Goal: Task Accomplishment & Management: Manage account settings

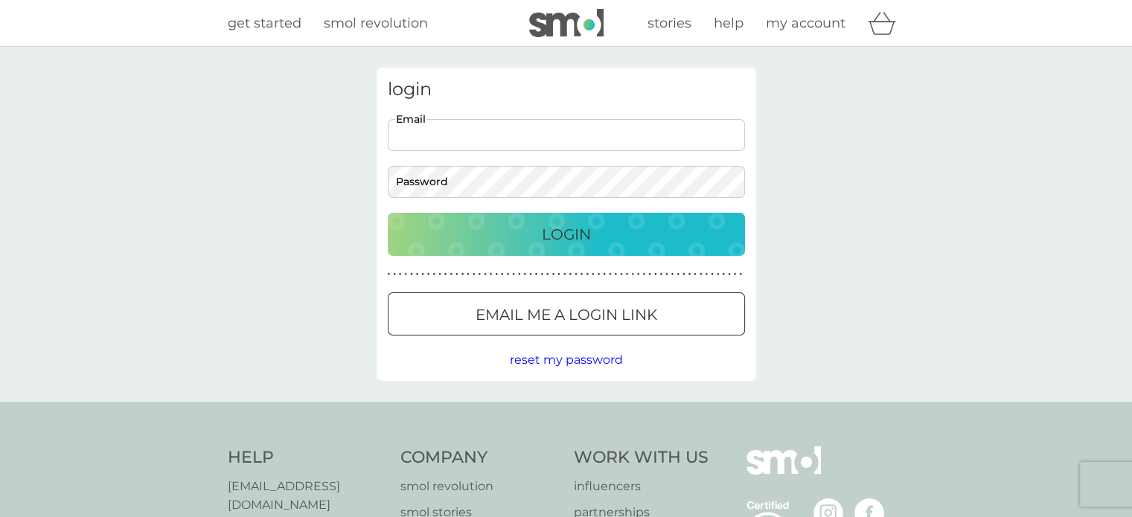
click at [584, 132] on input "Email" at bounding box center [566, 135] width 357 height 32
click at [581, 306] on p "Email me a login link" at bounding box center [567, 315] width 182 height 24
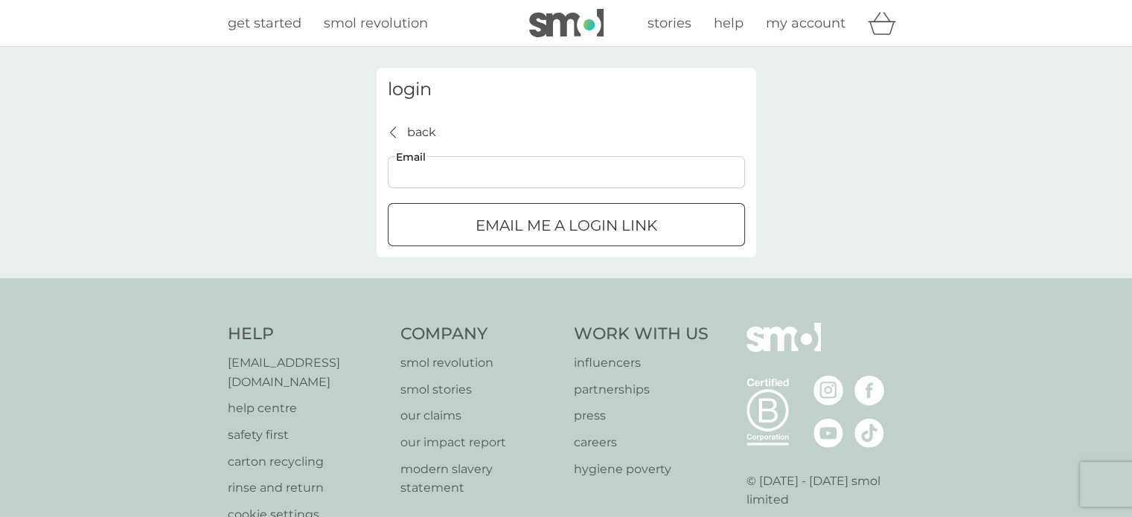
click at [584, 183] on input "Email" at bounding box center [566, 172] width 357 height 32
type input "connorp8396@outlook.com"
click button "Email me a login link" at bounding box center [566, 224] width 357 height 43
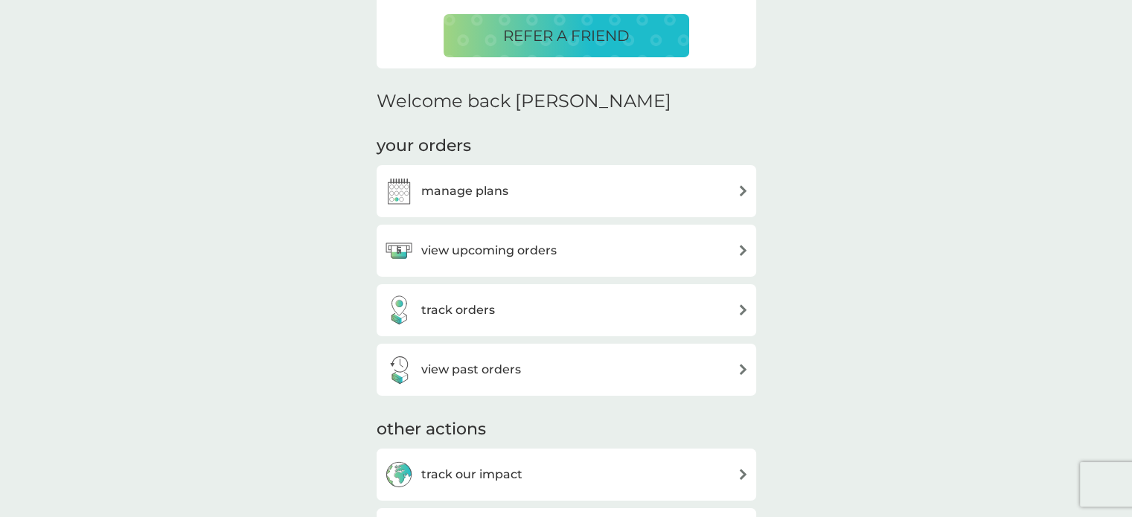
scroll to position [372, 0]
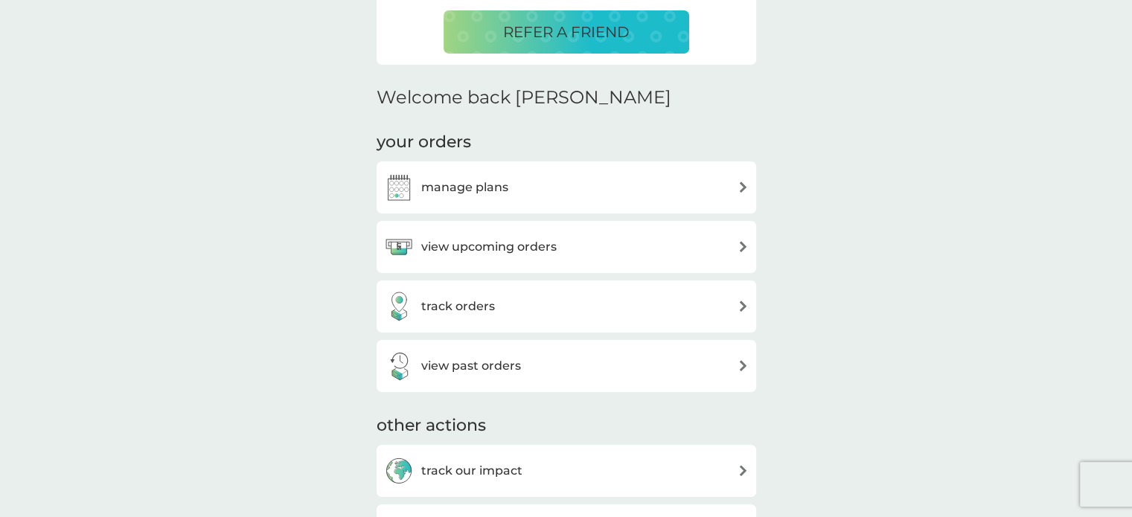
click at [658, 301] on div "track orders" at bounding box center [566, 307] width 365 height 30
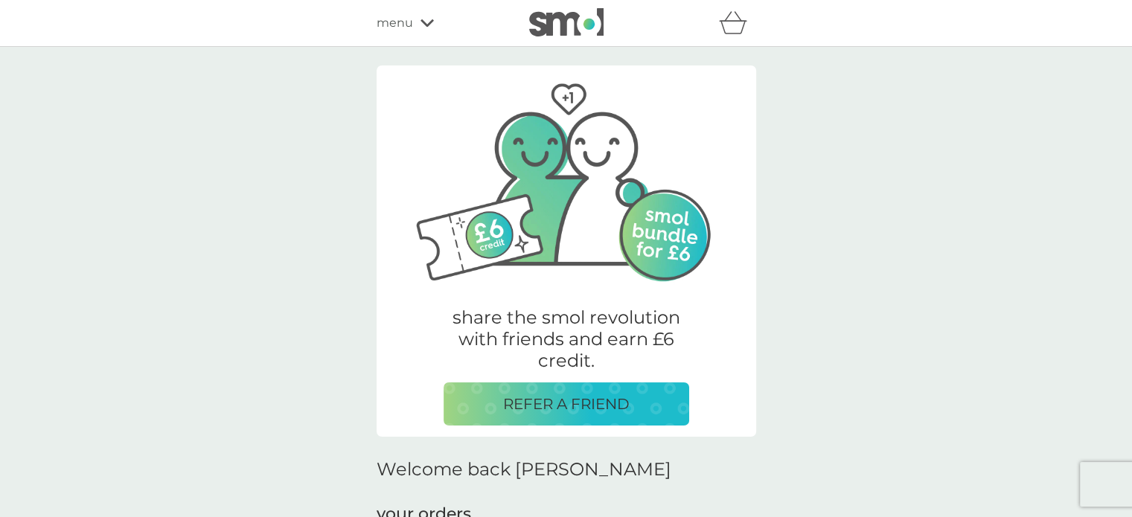
scroll to position [372, 0]
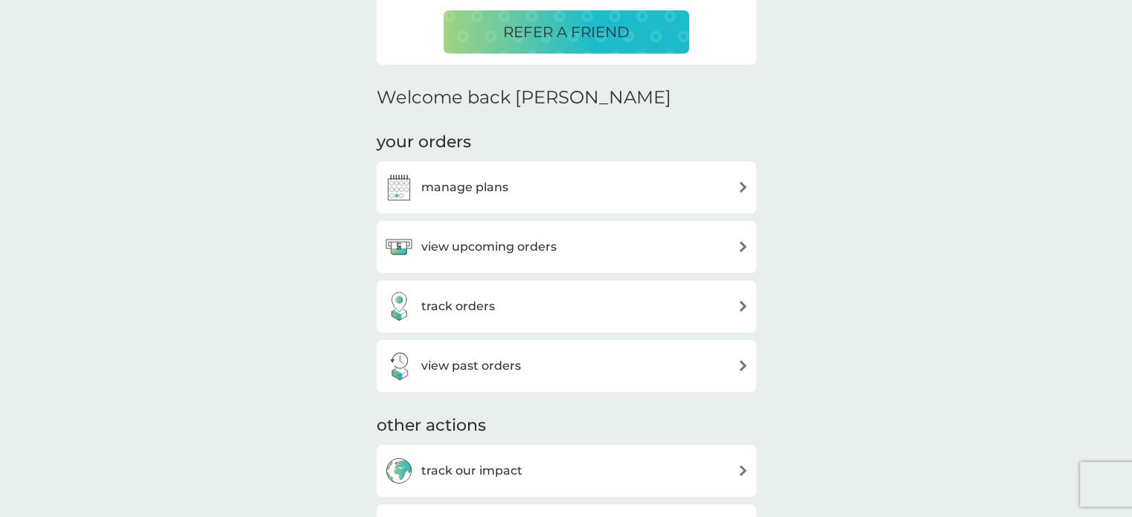
click at [488, 187] on h3 "manage plans" at bounding box center [464, 187] width 87 height 19
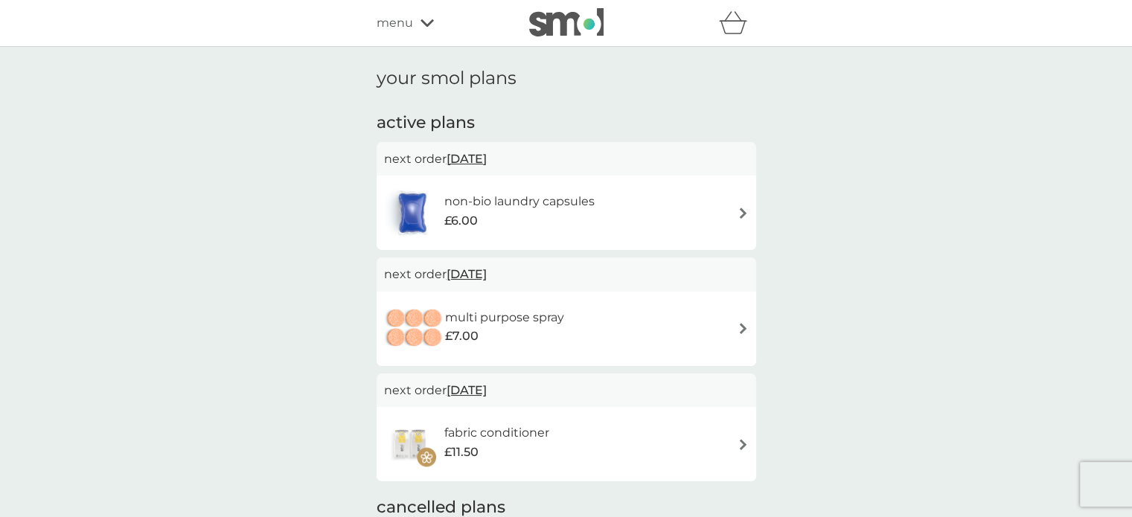
click at [707, 319] on div "multi purpose spray £7.00" at bounding box center [566, 329] width 365 height 52
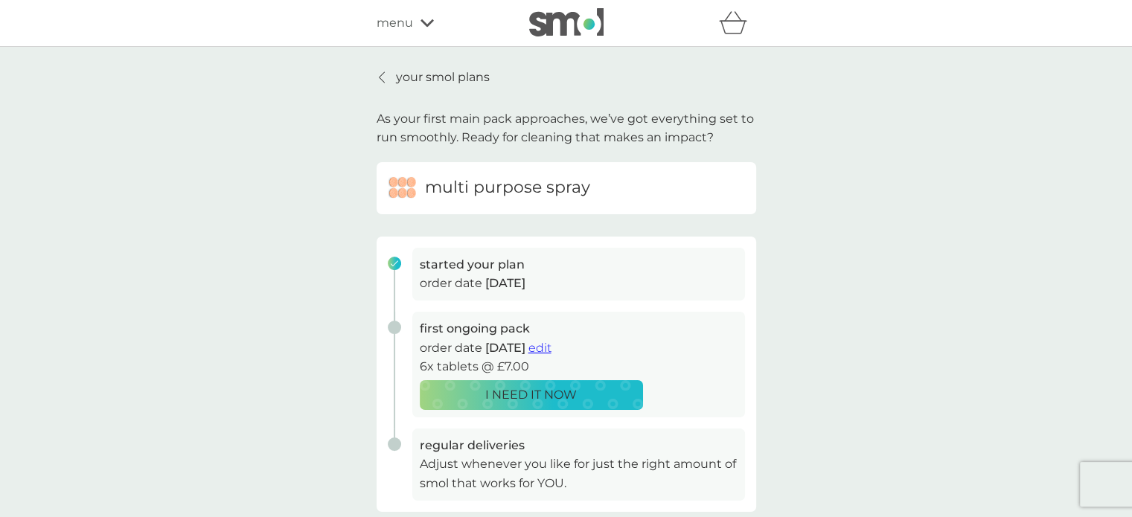
click at [552, 351] on span "edit" at bounding box center [540, 348] width 23 height 14
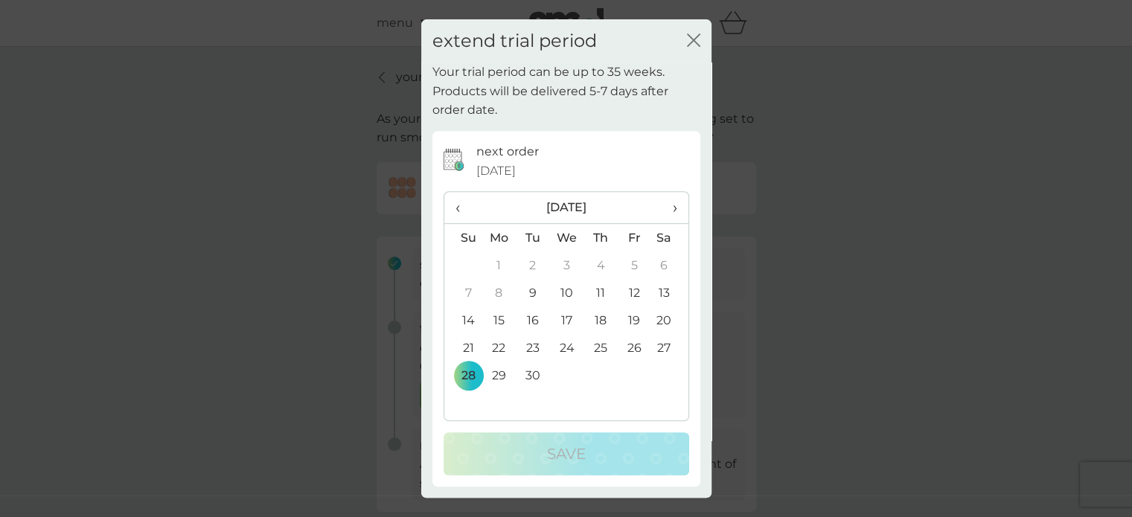
click at [532, 293] on td "9" at bounding box center [533, 293] width 34 height 28
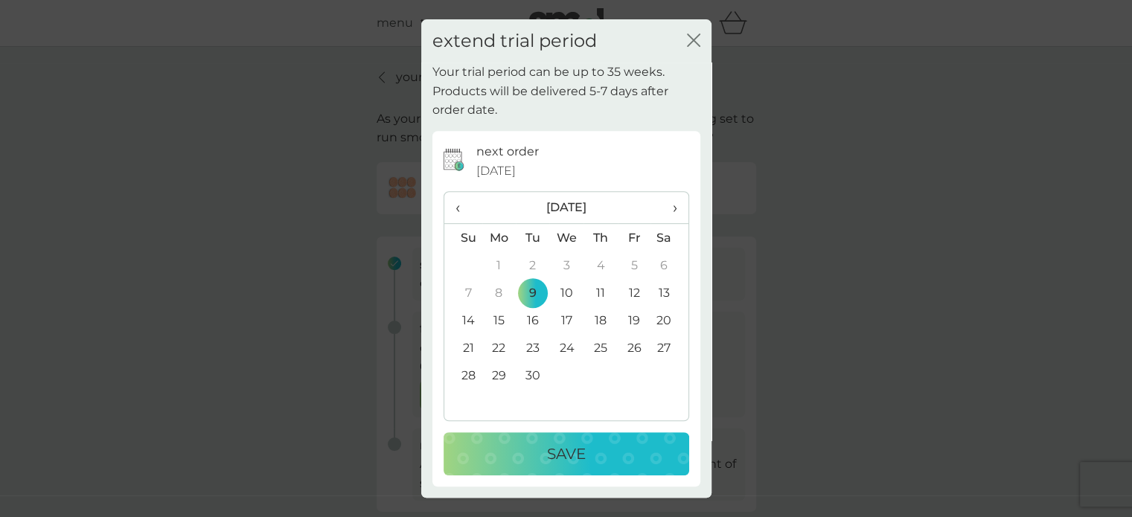
click at [566, 458] on p "Save" at bounding box center [566, 454] width 39 height 24
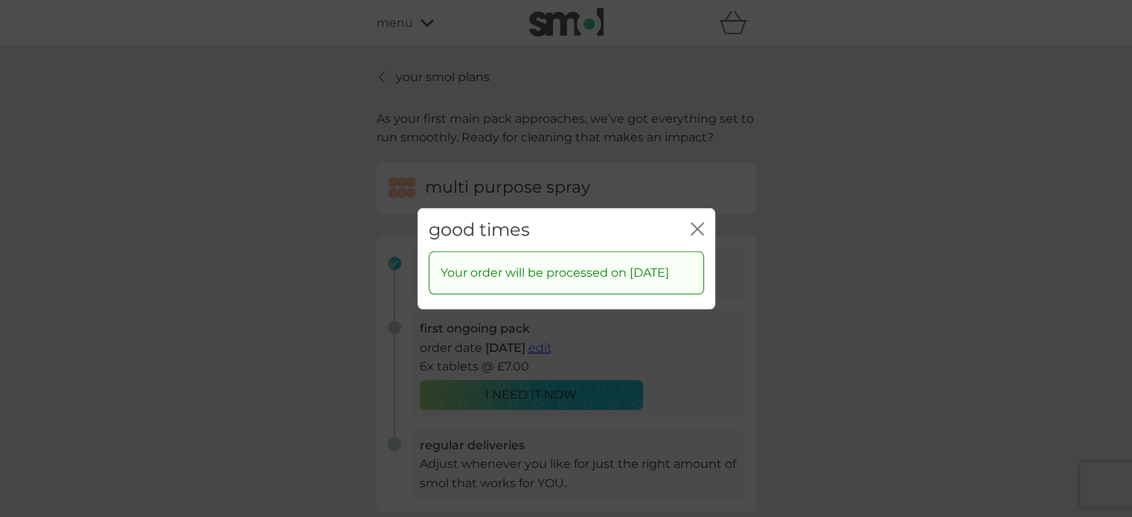
click at [699, 222] on icon "close" at bounding box center [697, 228] width 13 height 13
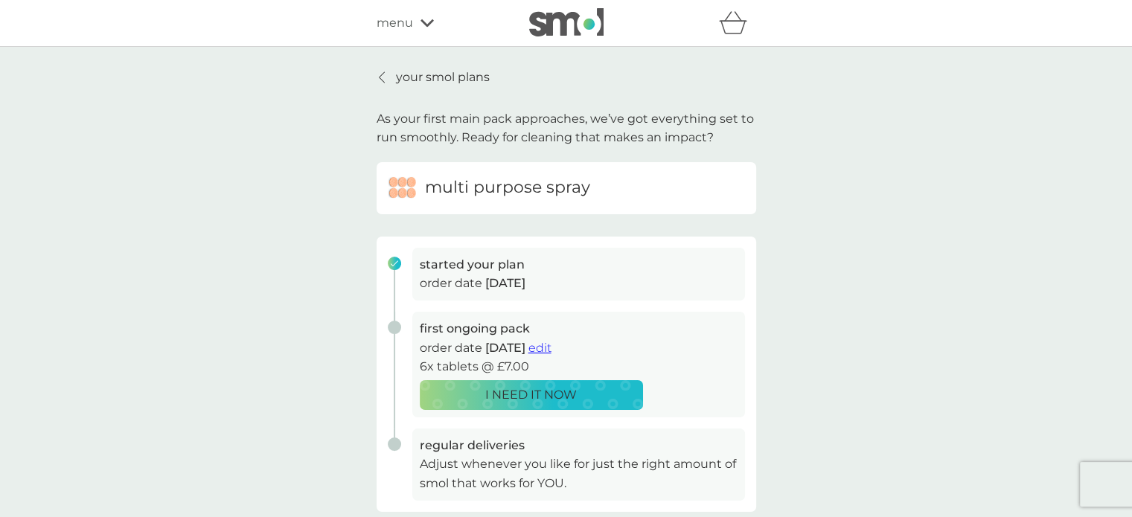
click at [424, 76] on p "your smol plans" at bounding box center [443, 77] width 94 height 19
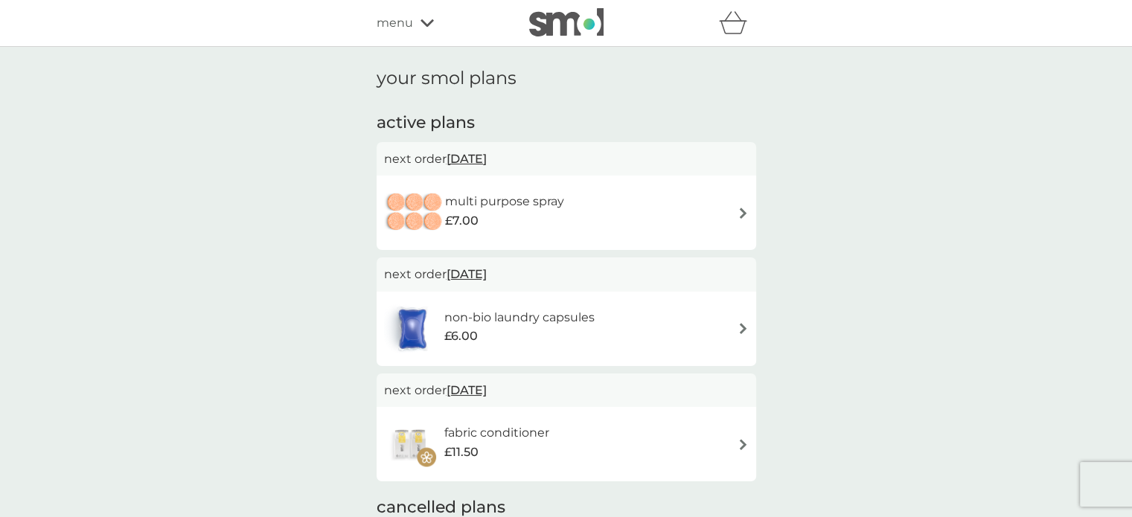
click at [625, 320] on div "non-bio laundry capsules £6.00" at bounding box center [566, 329] width 365 height 52
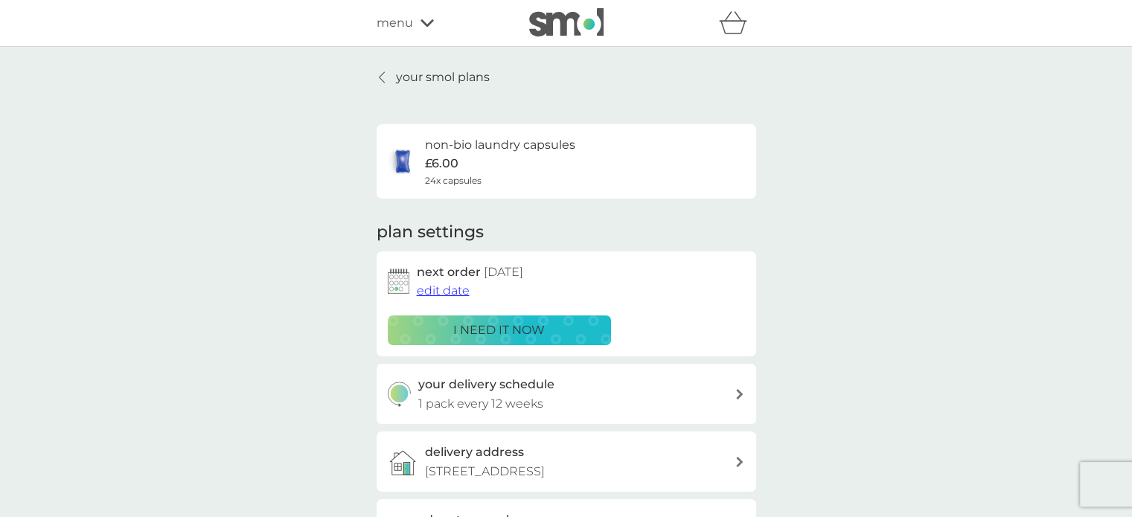
click at [453, 290] on span "edit date" at bounding box center [443, 291] width 53 height 14
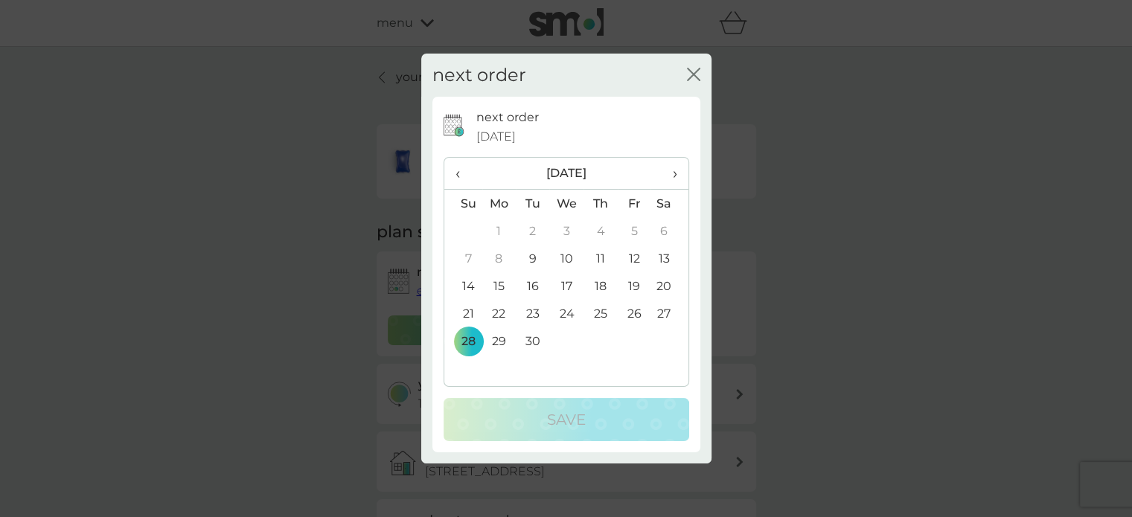
click at [527, 255] on td "9" at bounding box center [533, 259] width 34 height 28
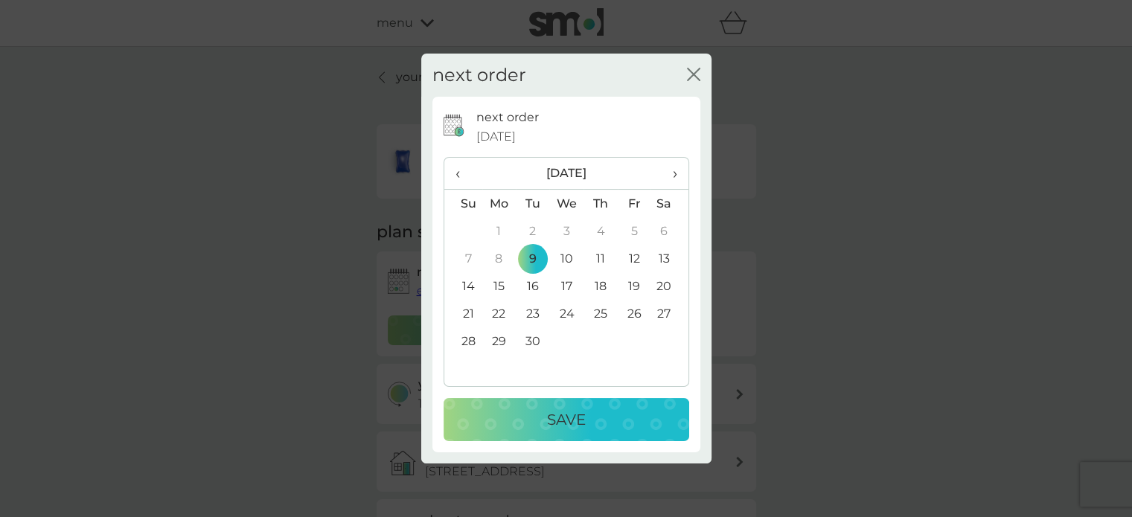
click at [605, 419] on div "Save" at bounding box center [567, 420] width 216 height 24
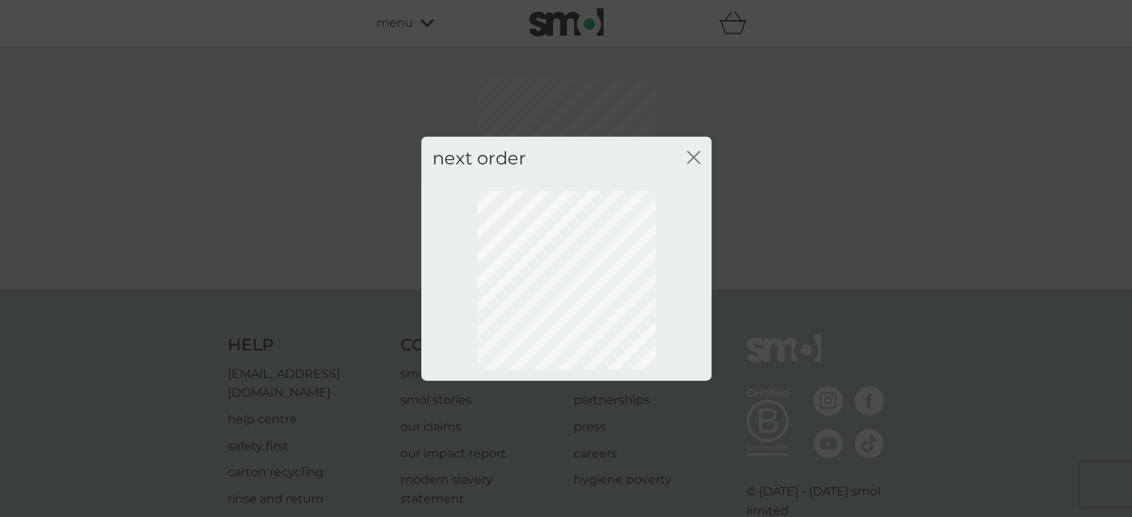
click at [697, 156] on icon "close" at bounding box center [693, 156] width 13 height 13
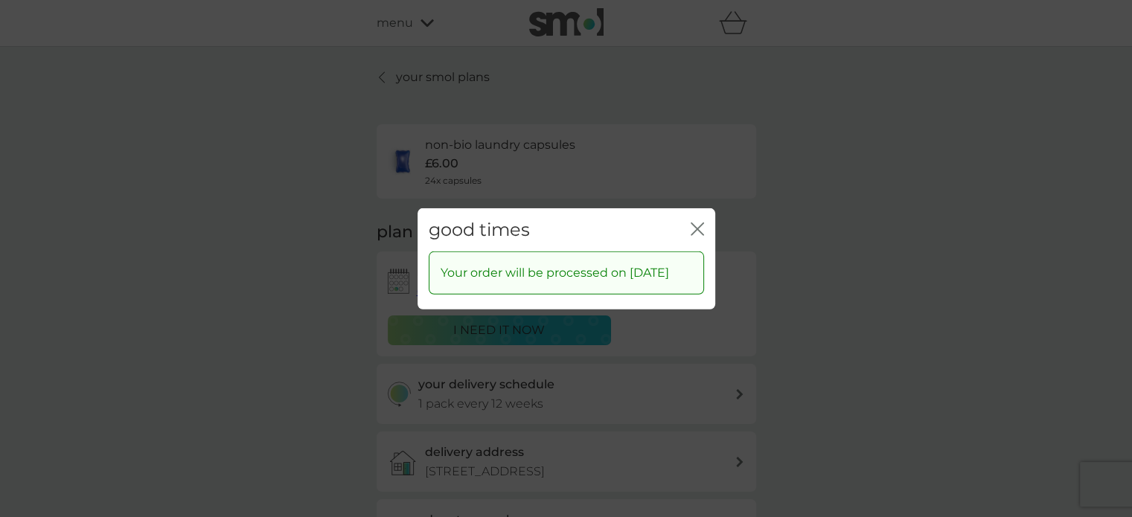
click at [695, 222] on icon "close" at bounding box center [697, 228] width 13 height 13
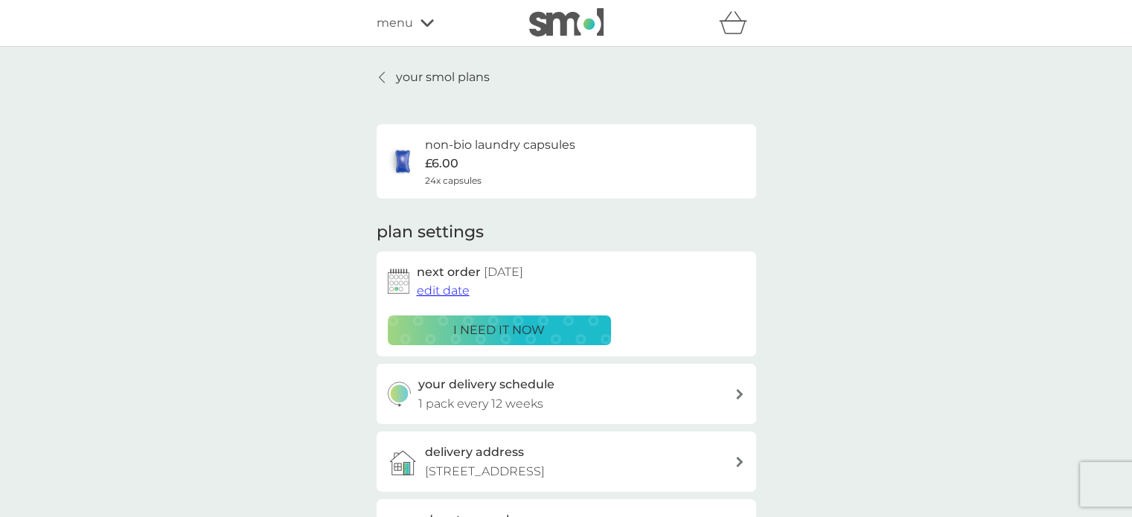
click at [406, 78] on p "your smol plans" at bounding box center [443, 77] width 94 height 19
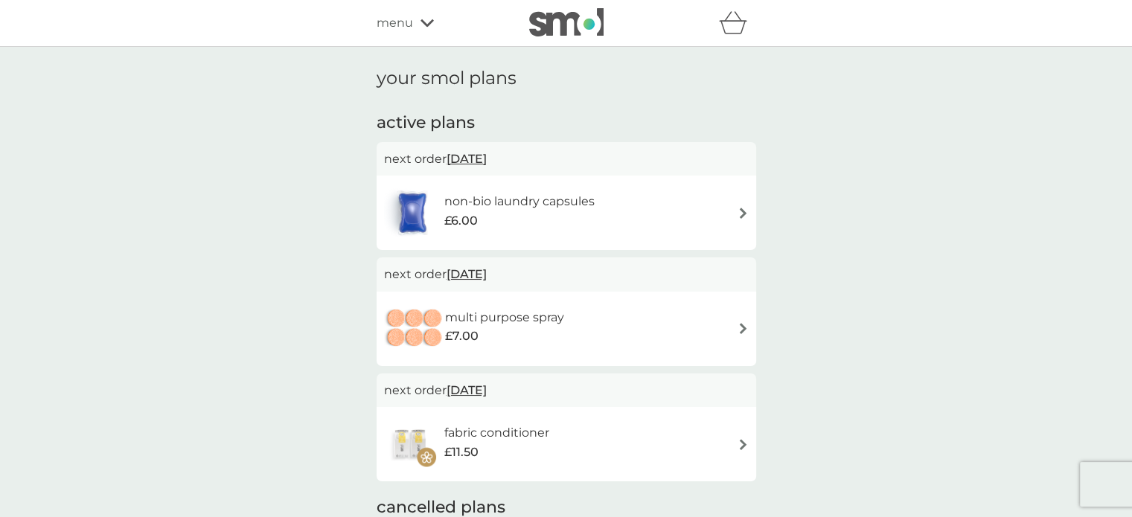
click at [608, 296] on div "multi purpose spray £7.00" at bounding box center [567, 329] width 380 height 74
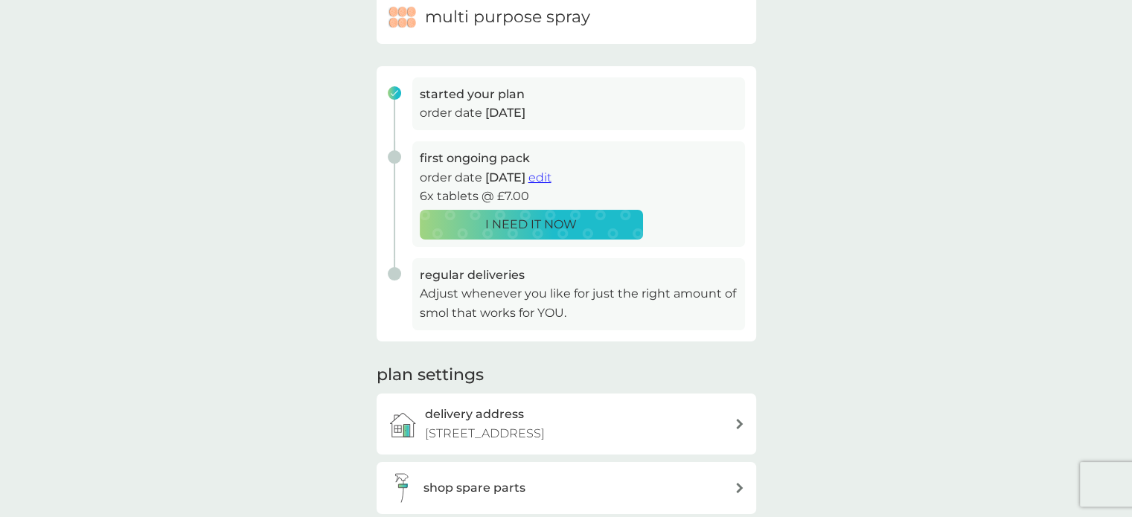
scroll to position [223, 0]
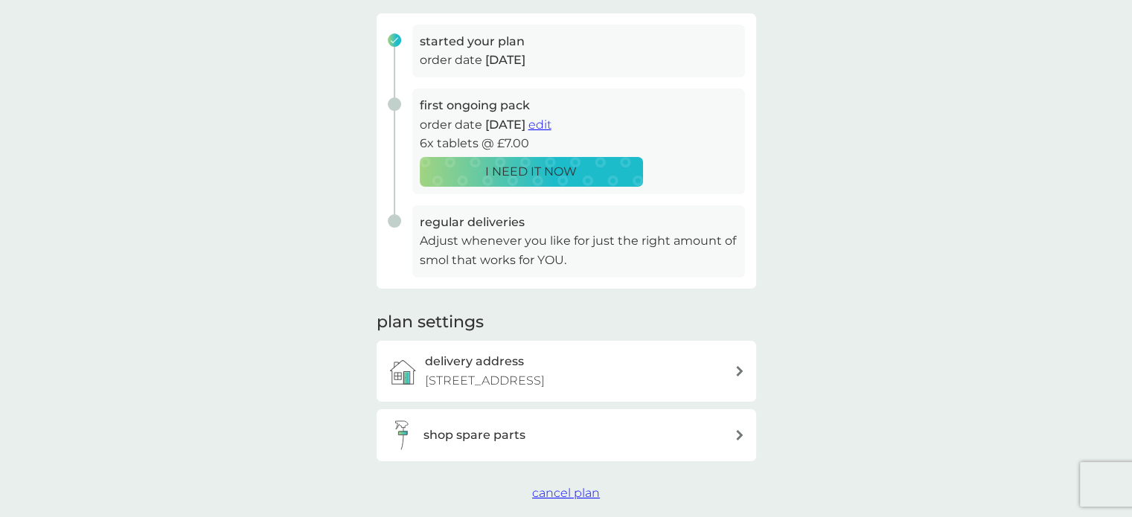
click at [558, 228] on h3 "regular deliveries" at bounding box center [579, 222] width 318 height 19
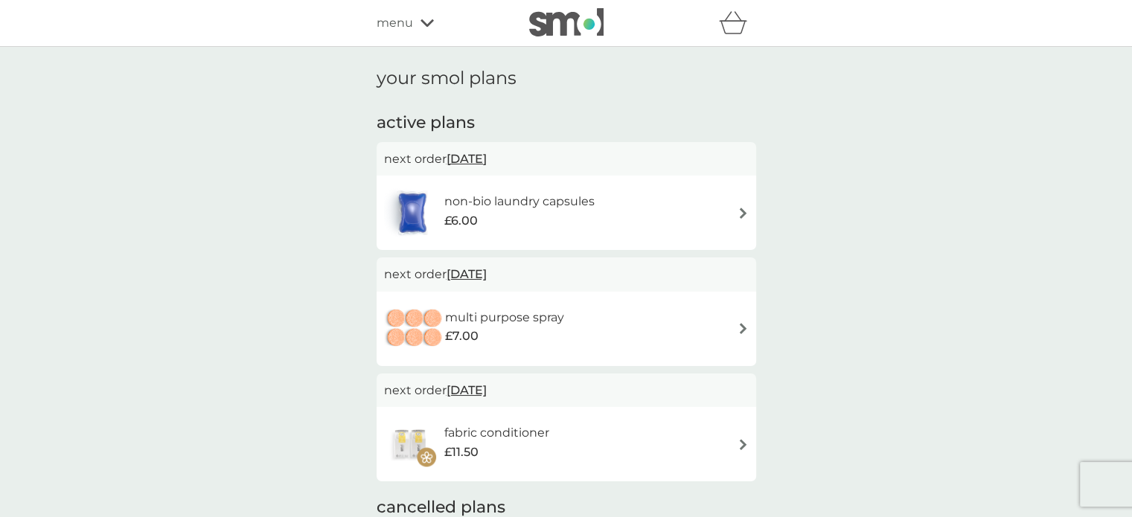
click at [414, 22] on div "menu" at bounding box center [440, 22] width 127 height 19
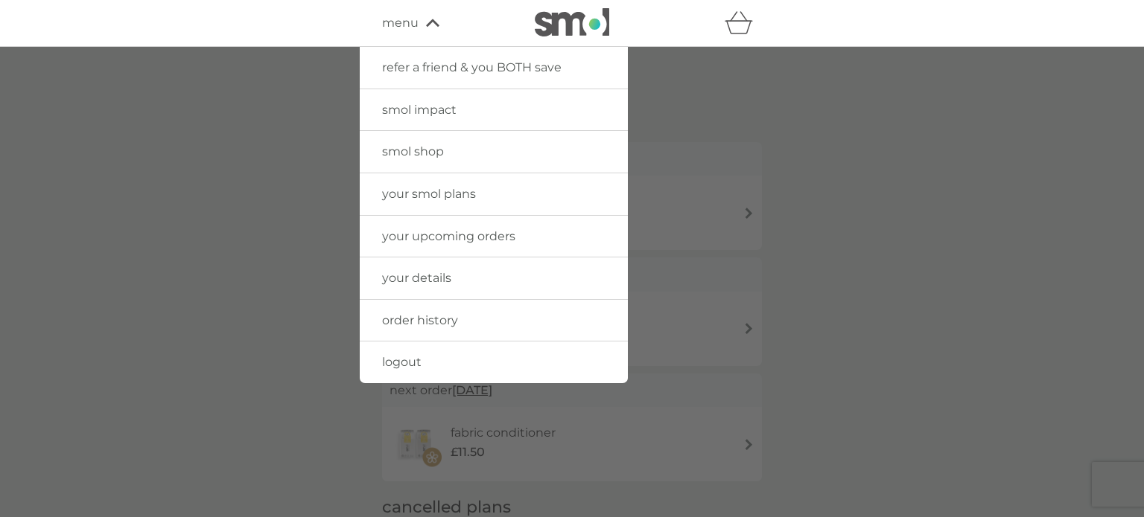
drag, startPoint x: 432, startPoint y: 196, endPoint x: 394, endPoint y: 215, distance: 42.6
click at [432, 196] on span "your smol plans" at bounding box center [429, 194] width 94 height 14
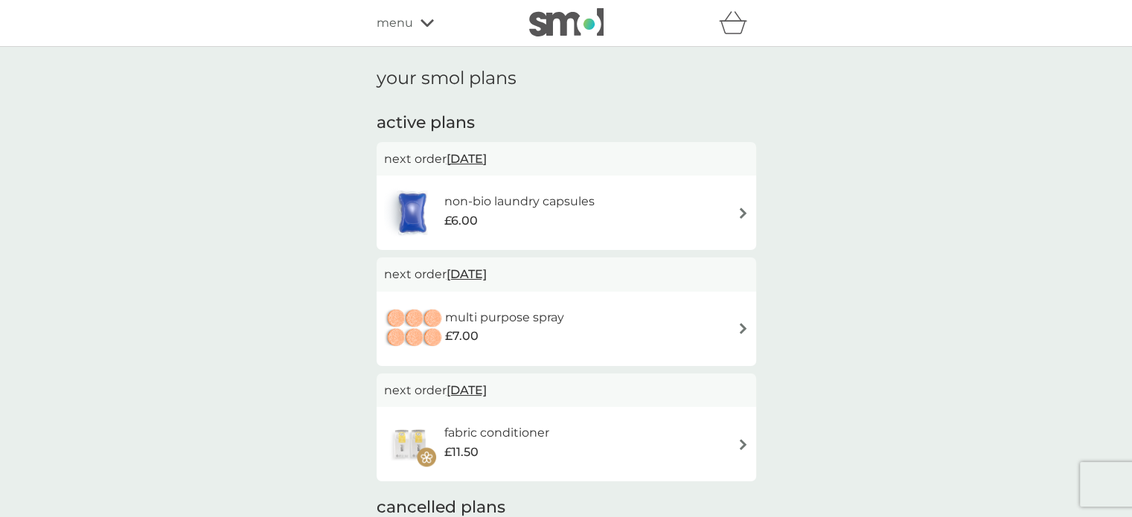
click at [404, 26] on span "menu" at bounding box center [395, 22] width 36 height 19
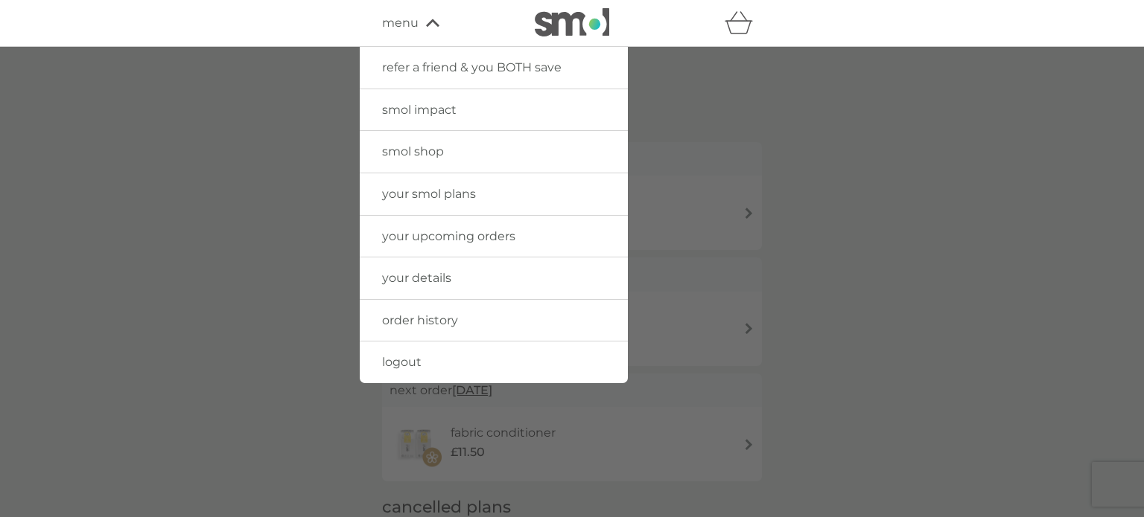
click at [404, 151] on span "smol shop" at bounding box center [413, 151] width 62 height 14
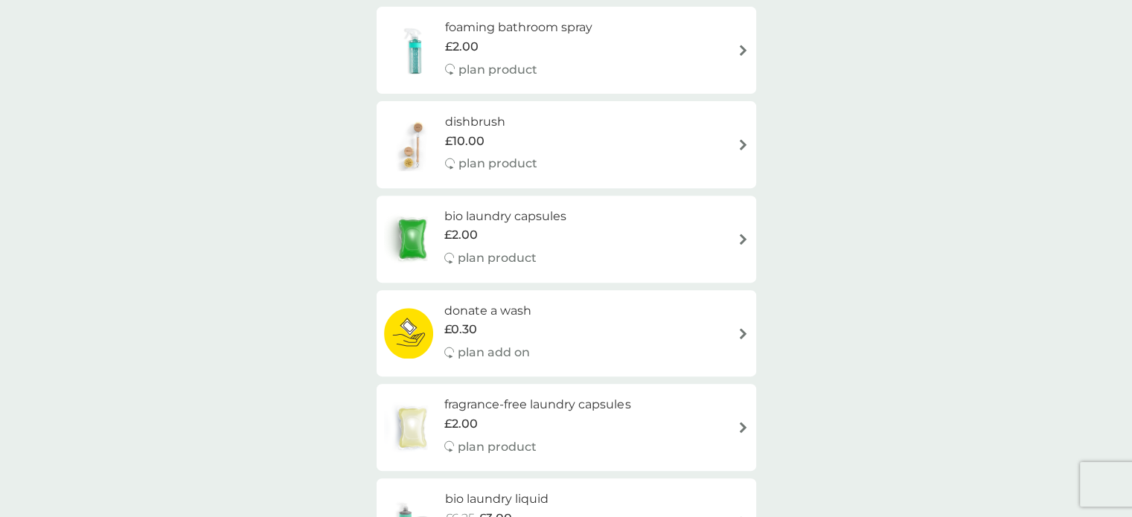
scroll to position [223, 0]
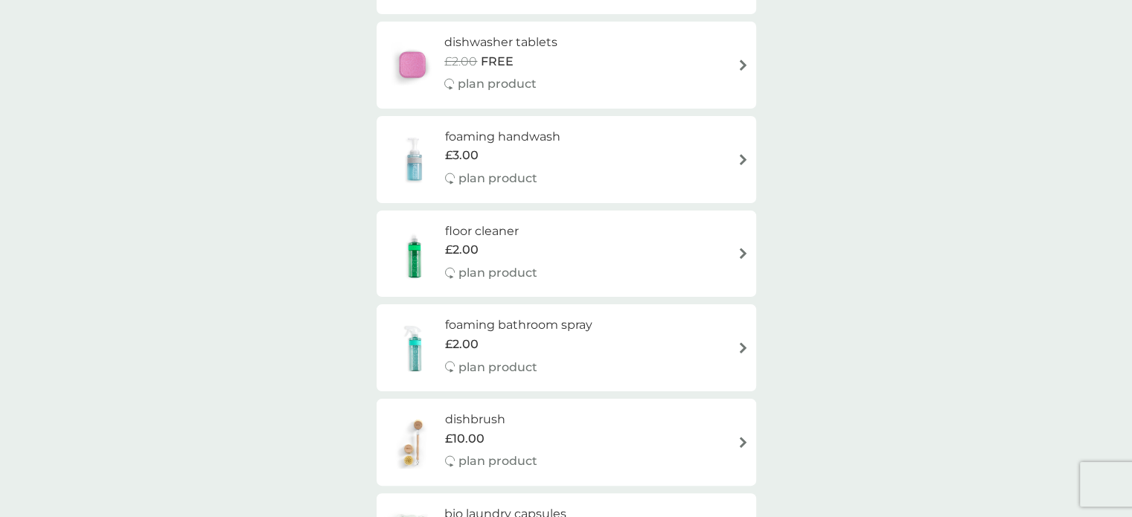
click at [486, 229] on h6 "floor cleaner" at bounding box center [491, 231] width 92 height 19
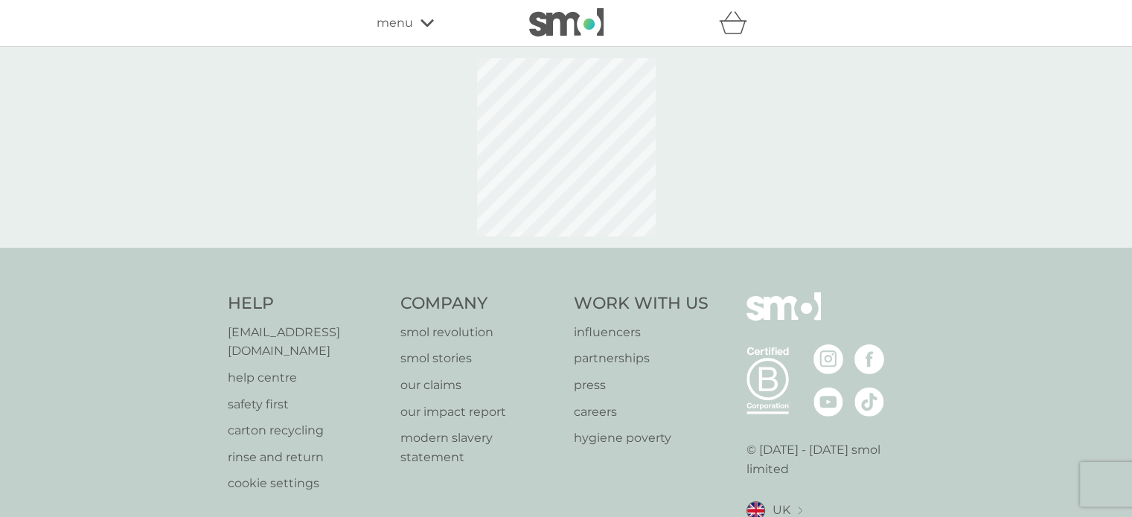
select select "84"
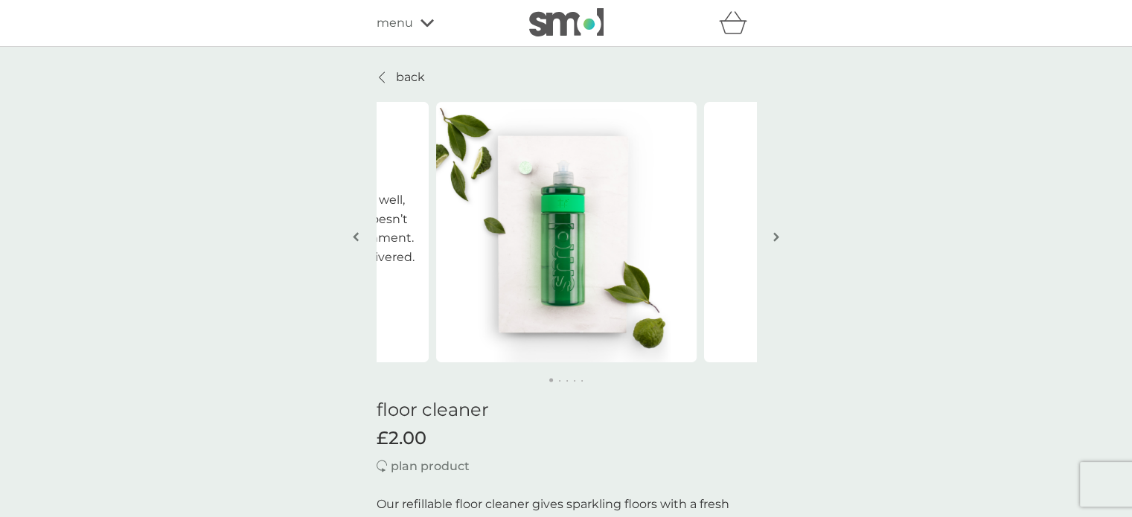
click at [774, 235] on img "button" at bounding box center [777, 237] width 6 height 11
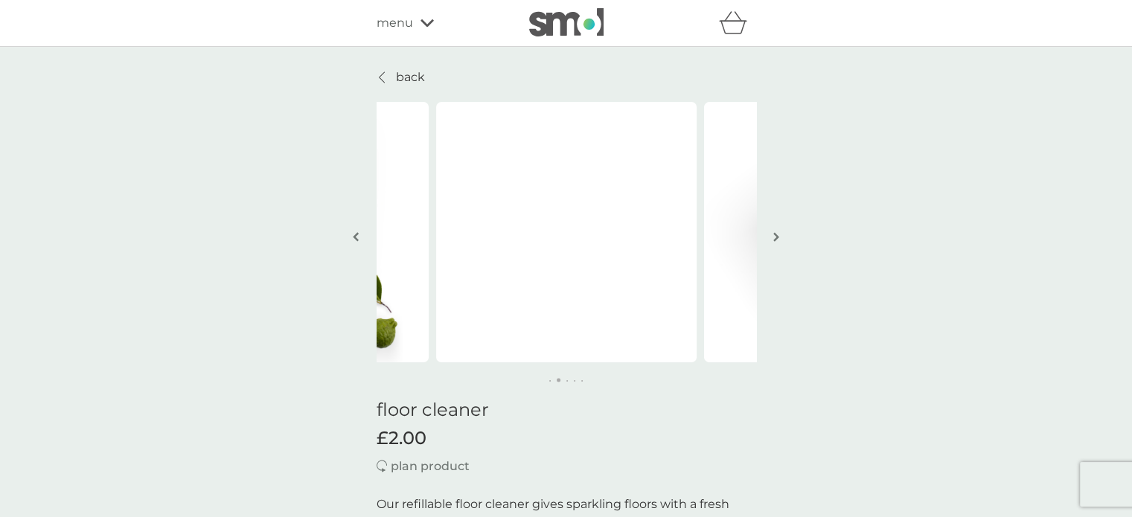
click at [774, 235] on img "button" at bounding box center [777, 237] width 6 height 11
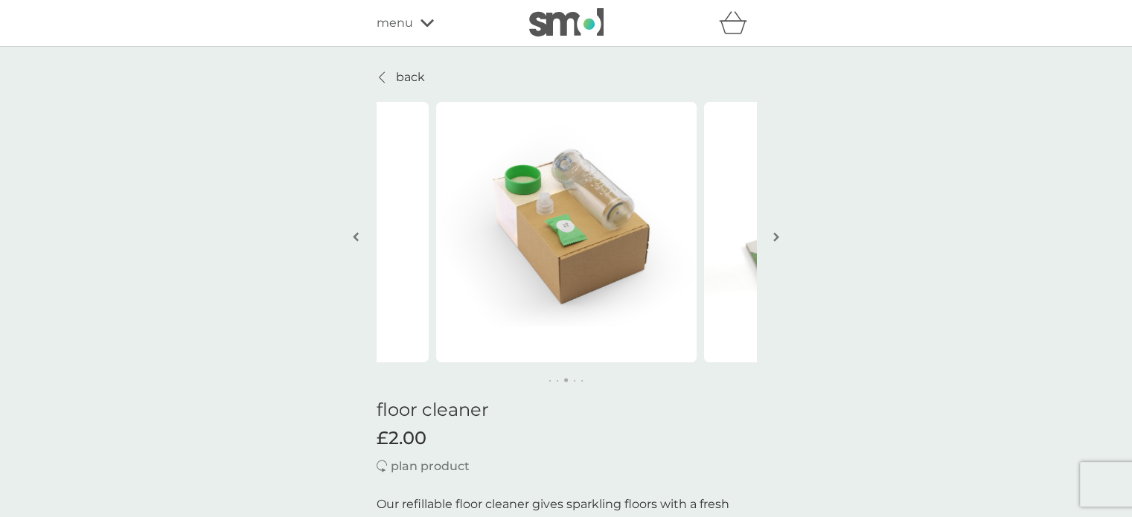
click at [774, 235] on img "button" at bounding box center [777, 237] width 6 height 11
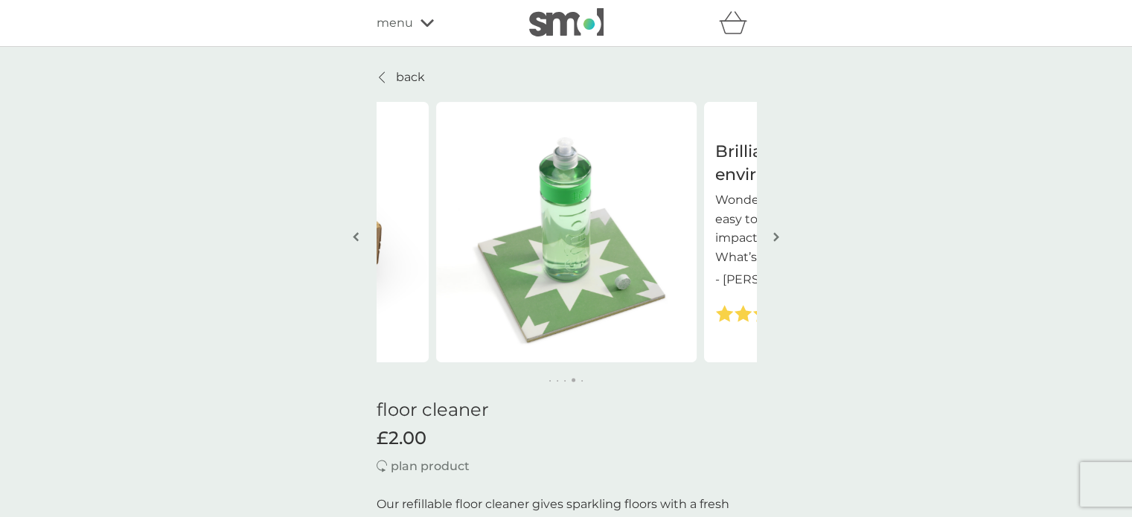
click at [774, 235] on img "button" at bounding box center [777, 237] width 6 height 11
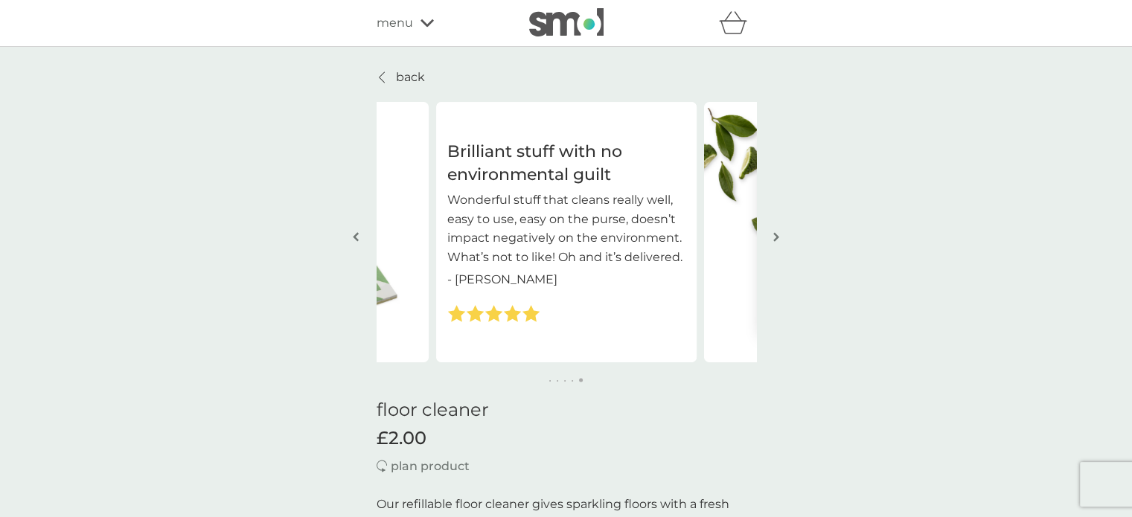
click at [774, 235] on img "button" at bounding box center [777, 237] width 6 height 11
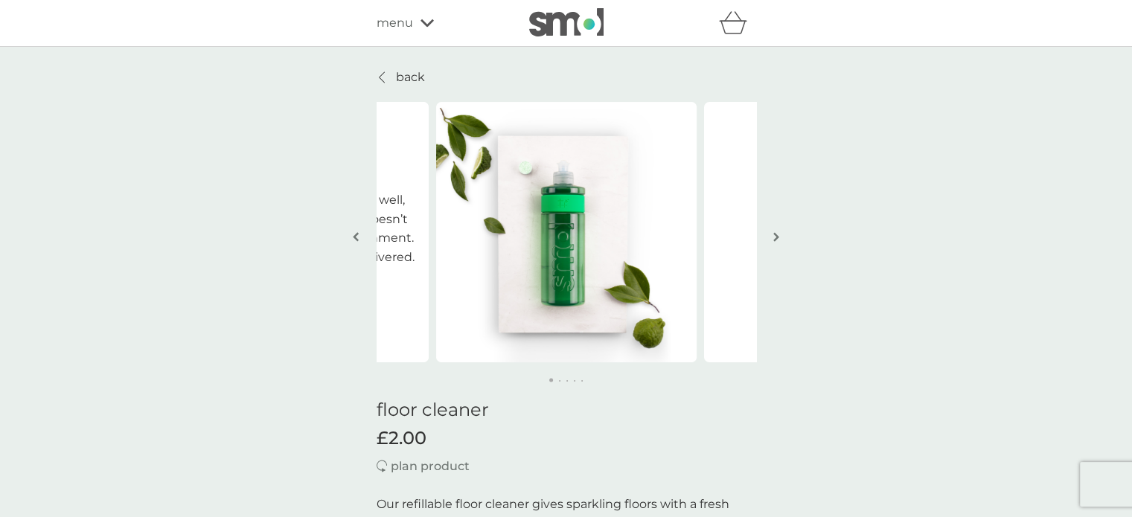
click at [774, 235] on img "button" at bounding box center [777, 237] width 6 height 11
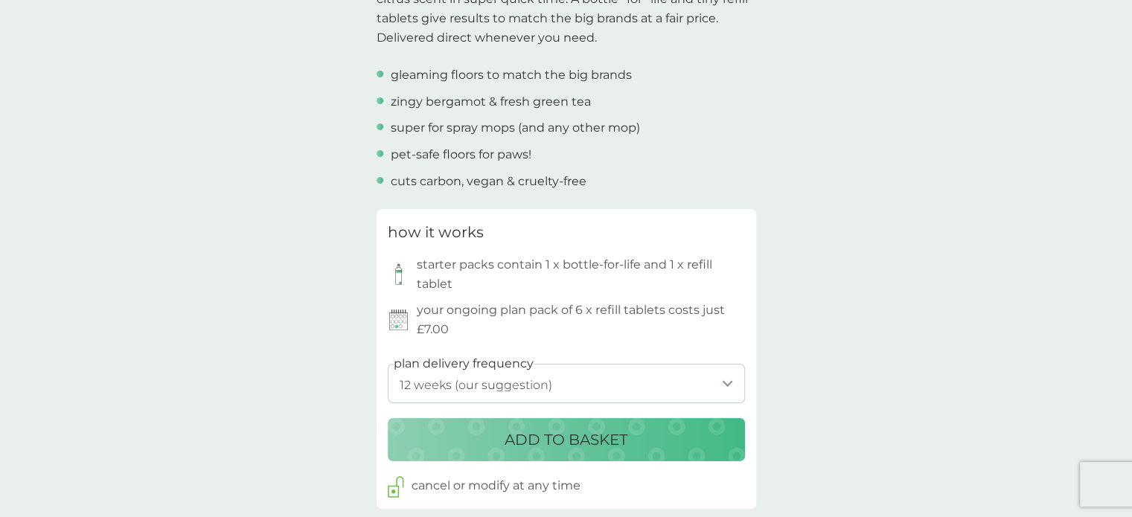
scroll to position [893, 0]
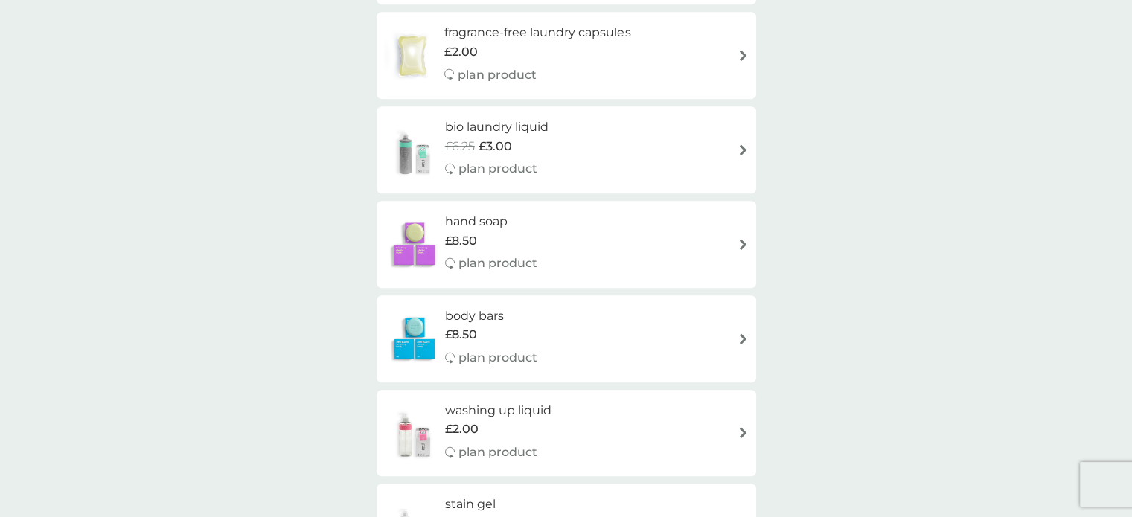
scroll to position [223, 0]
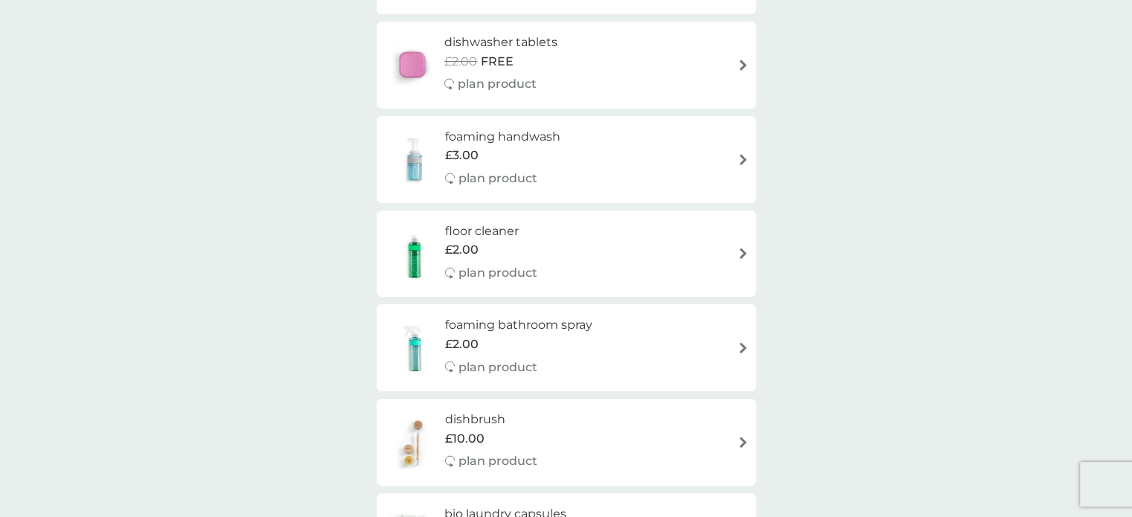
click at [676, 174] on div "foaming handwash £3.00 plan product" at bounding box center [566, 159] width 365 height 65
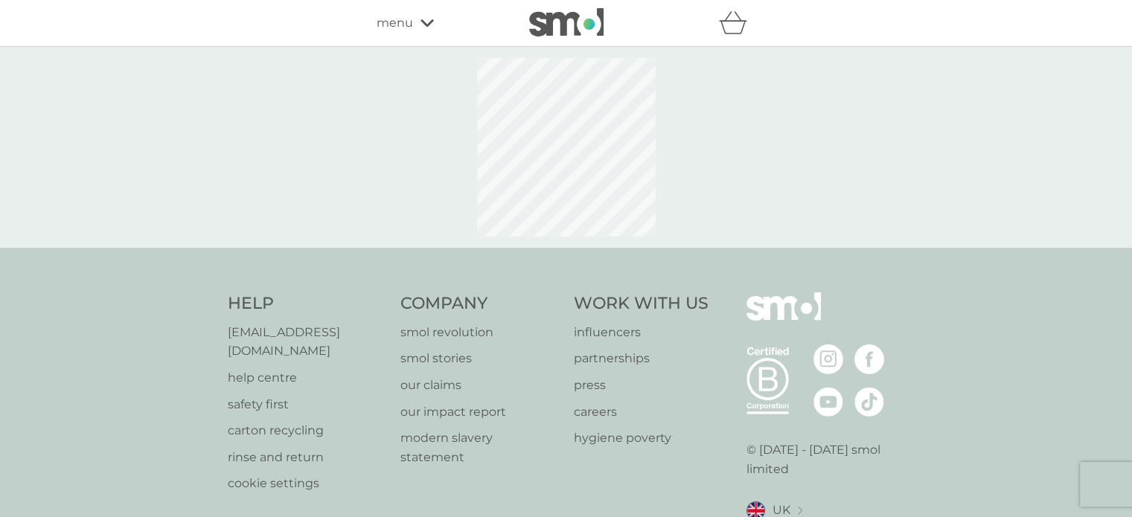
select select "119"
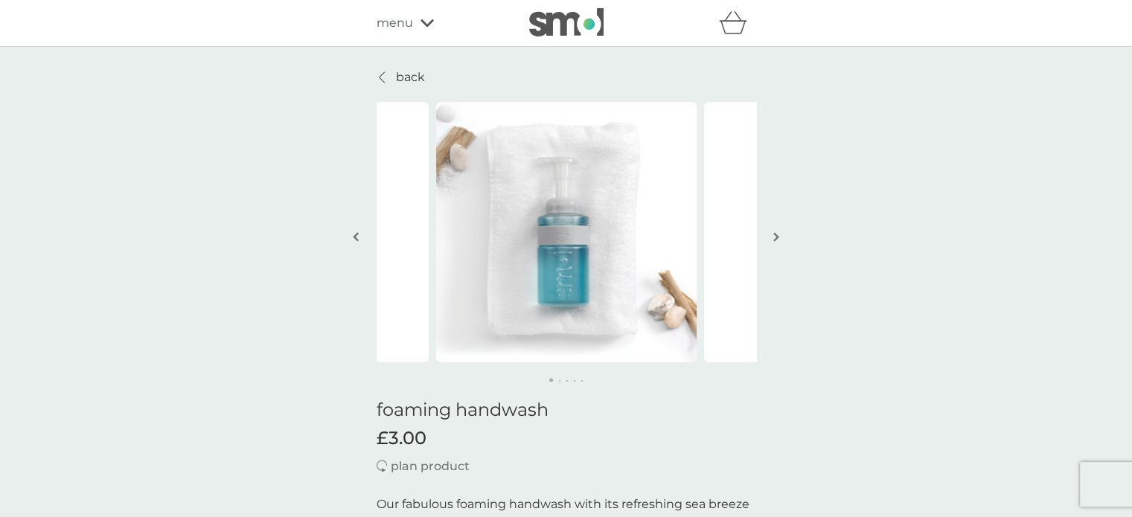
click at [774, 238] on img "button" at bounding box center [777, 237] width 6 height 11
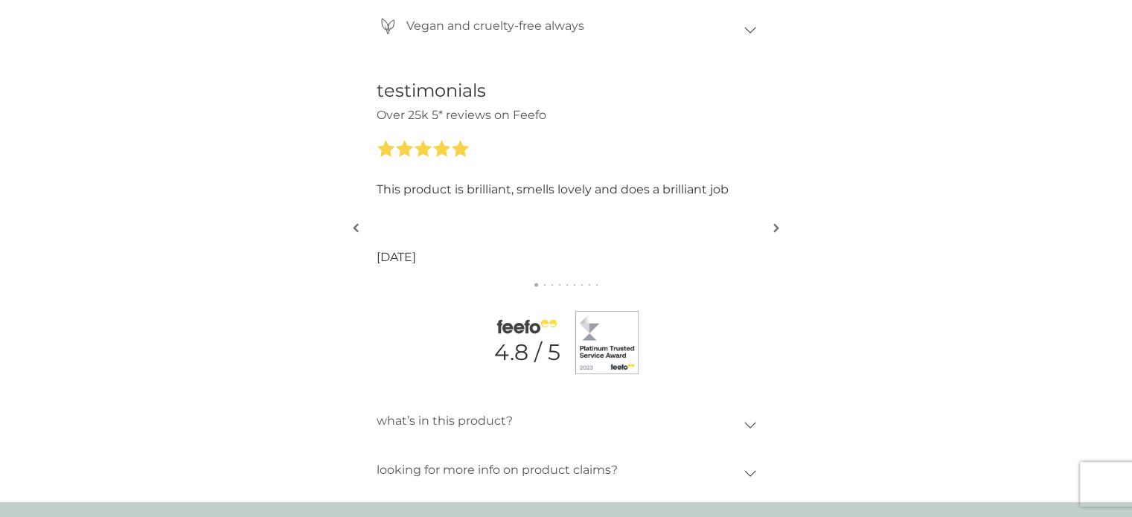
scroll to position [1712, 0]
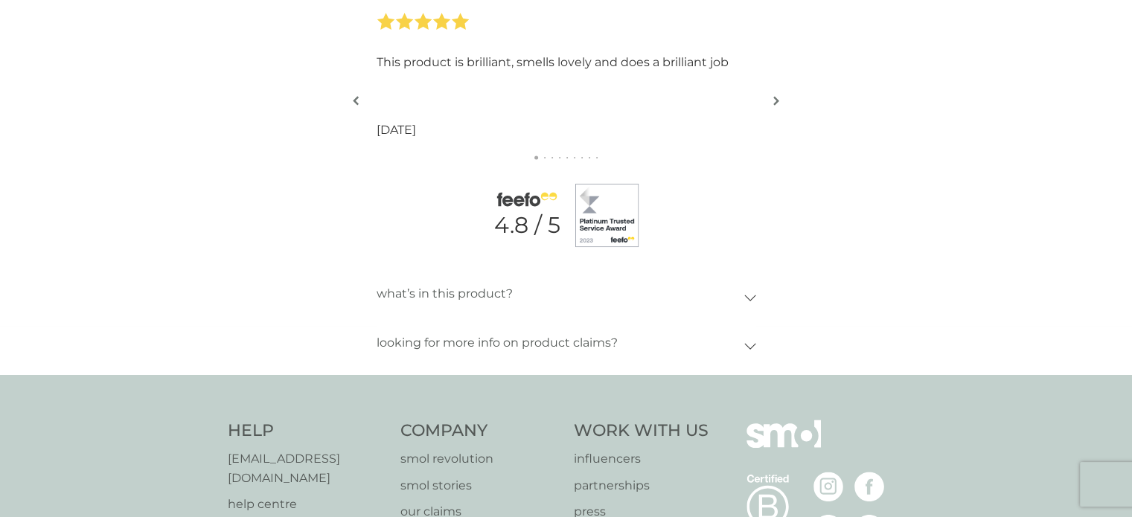
click at [751, 341] on div "looking for more info on product claims?" at bounding box center [567, 347] width 380 height 42
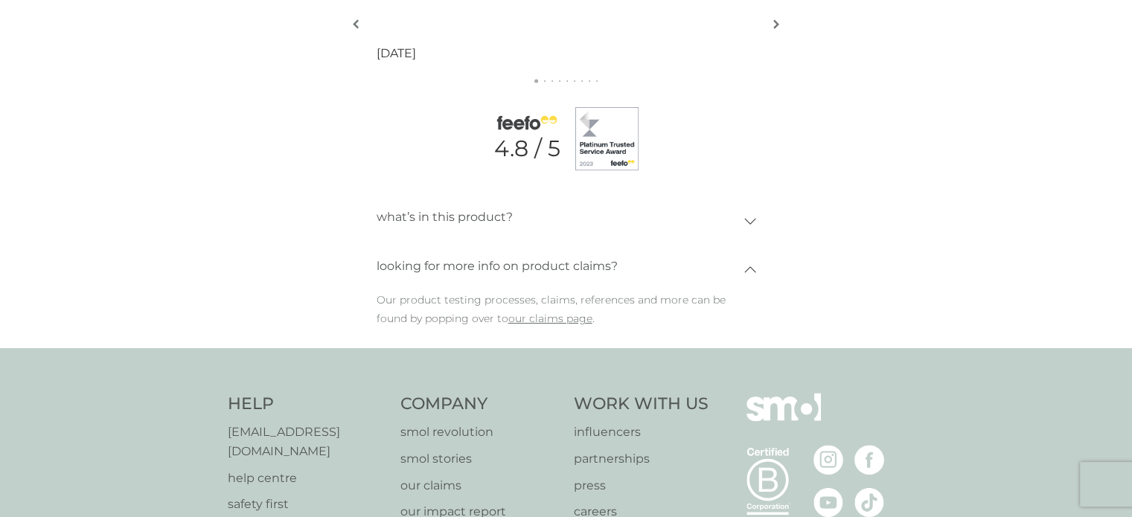
scroll to position [1861, 0]
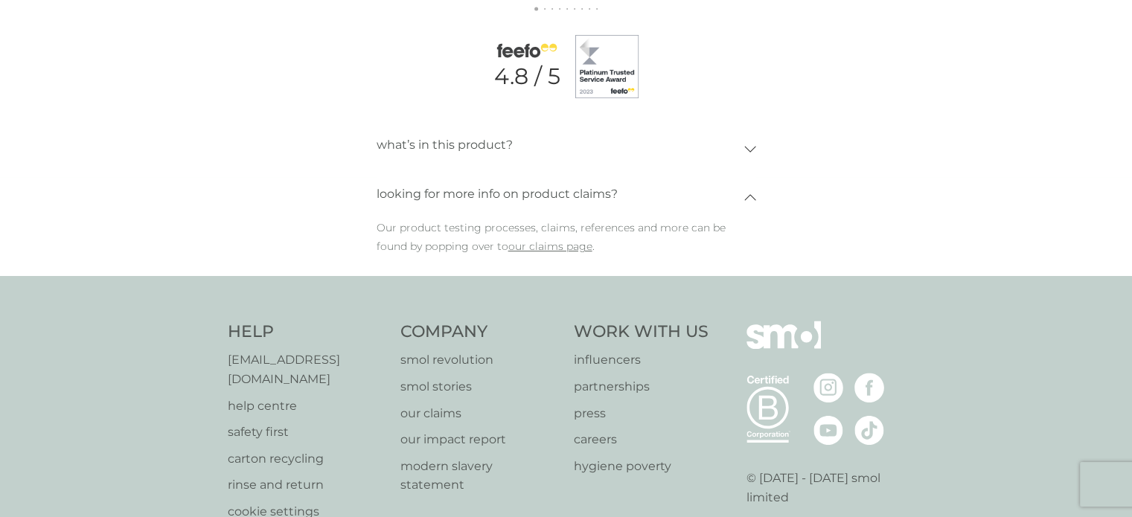
click at [534, 250] on link "our claims page" at bounding box center [551, 246] width 84 height 13
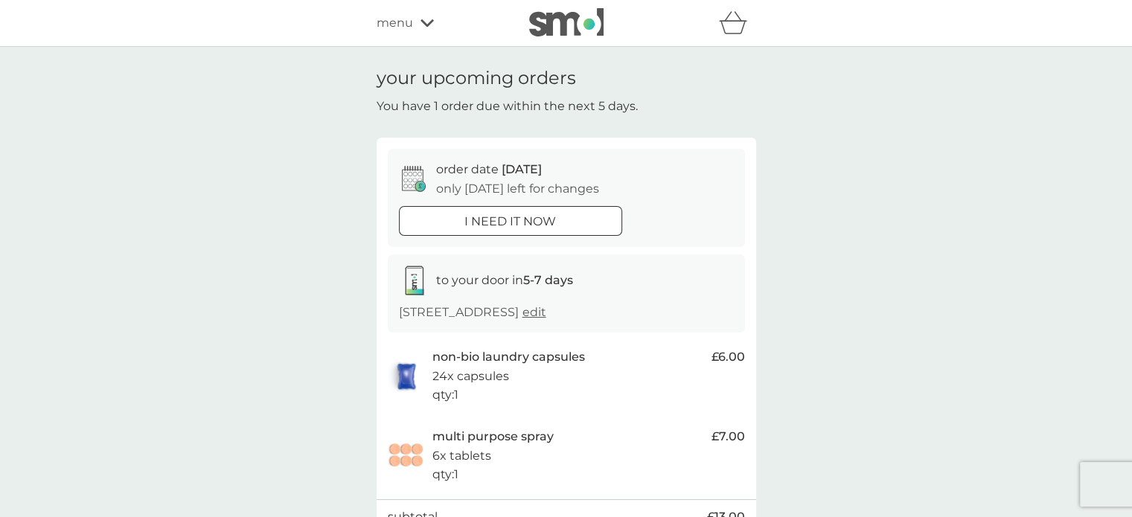
click at [423, 22] on icon at bounding box center [427, 22] width 13 height 7
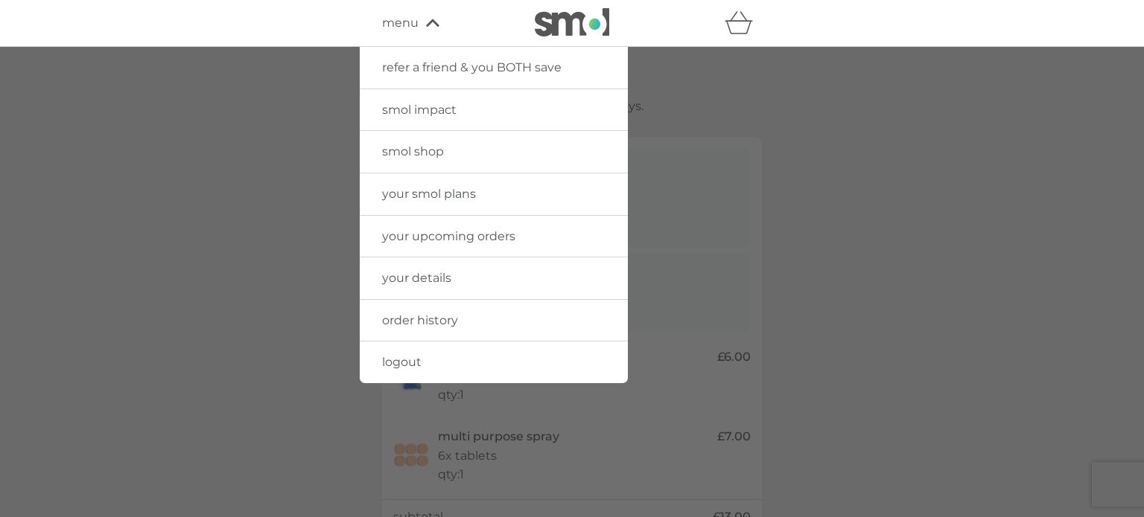
drag, startPoint x: 417, startPoint y: 154, endPoint x: 337, endPoint y: 153, distance: 80.4
click at [417, 155] on span "smol shop" at bounding box center [413, 151] width 62 height 14
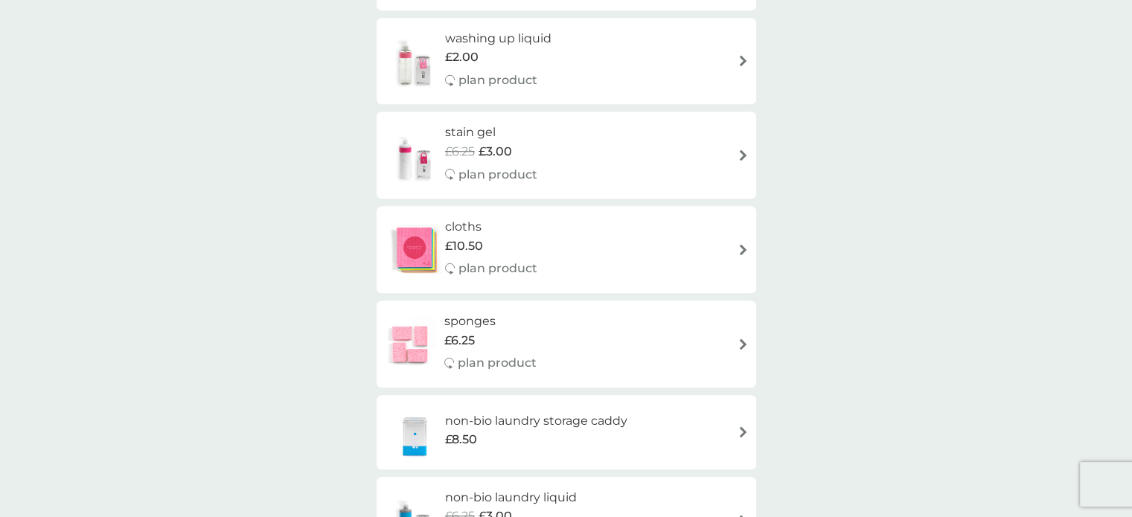
scroll to position [1415, 0]
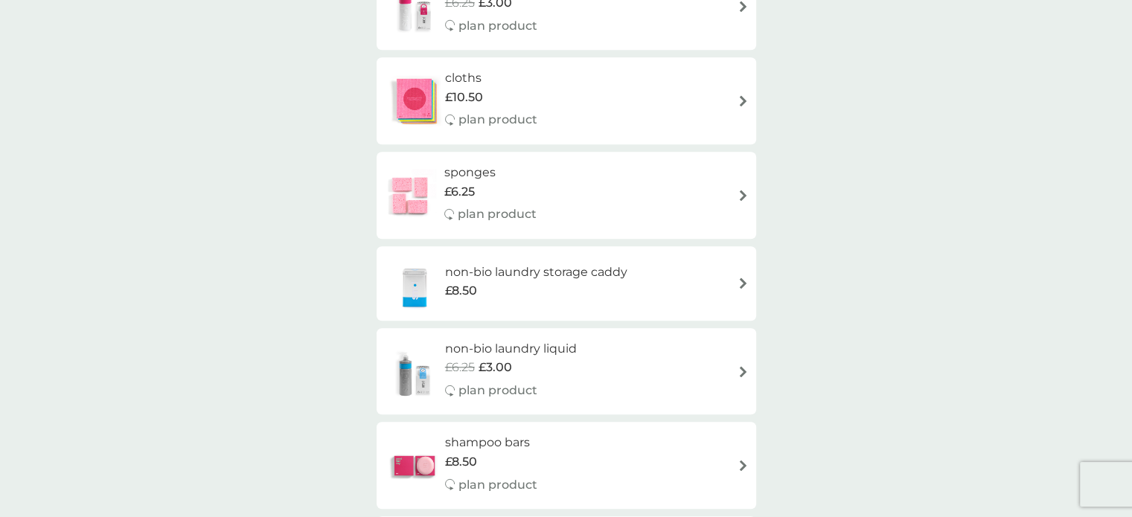
click at [599, 211] on div "sponges £6.25 plan product" at bounding box center [566, 195] width 365 height 65
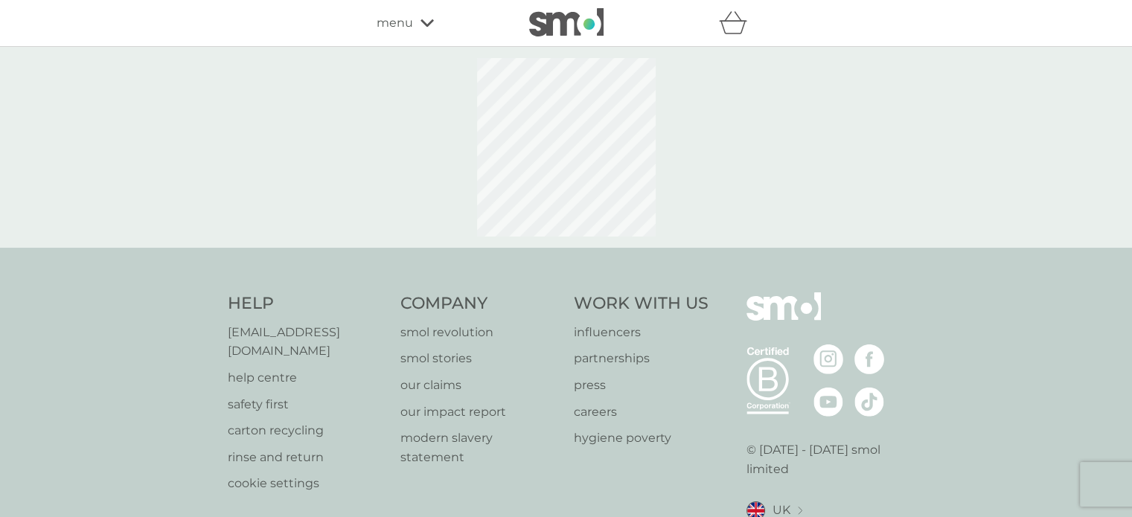
select select "63"
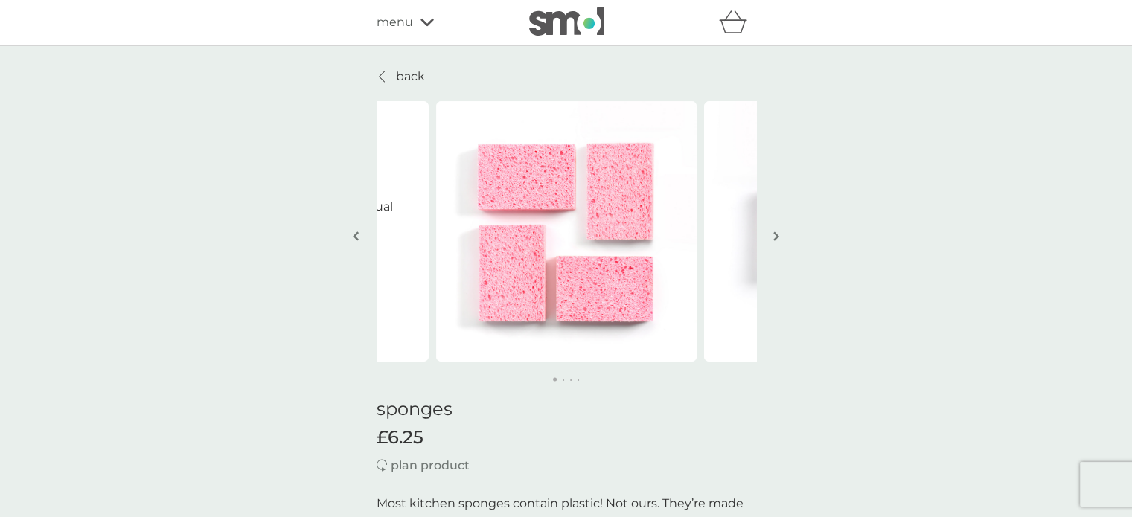
scroll to position [74, 0]
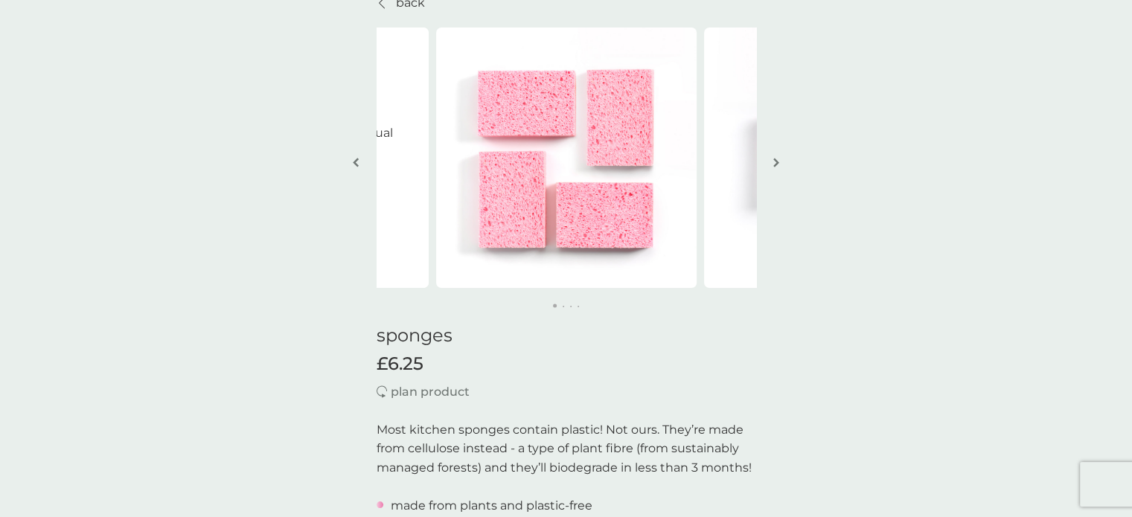
click at [774, 161] on img "button" at bounding box center [777, 162] width 6 height 11
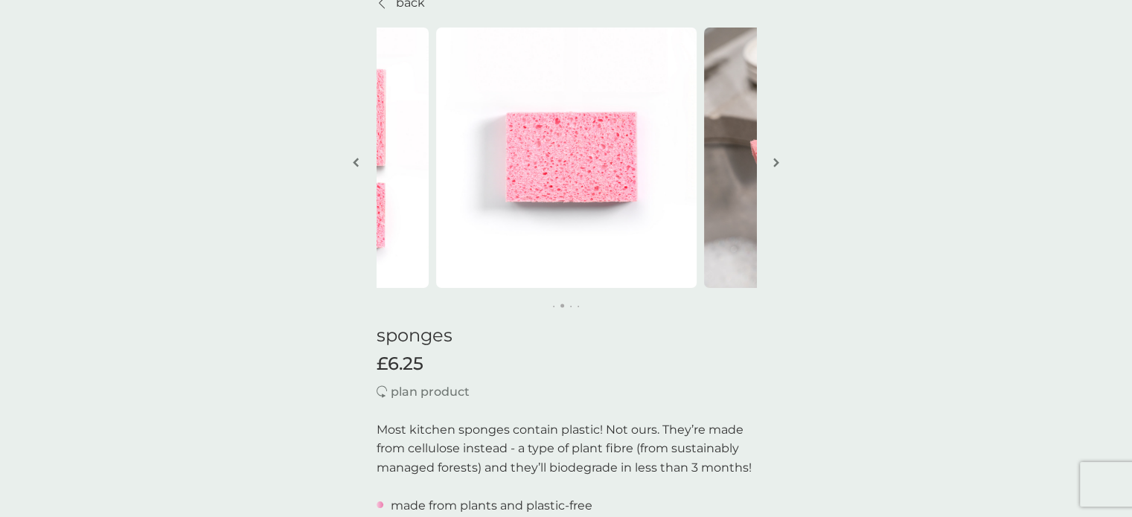
click at [774, 161] on img "button" at bounding box center [777, 162] width 6 height 11
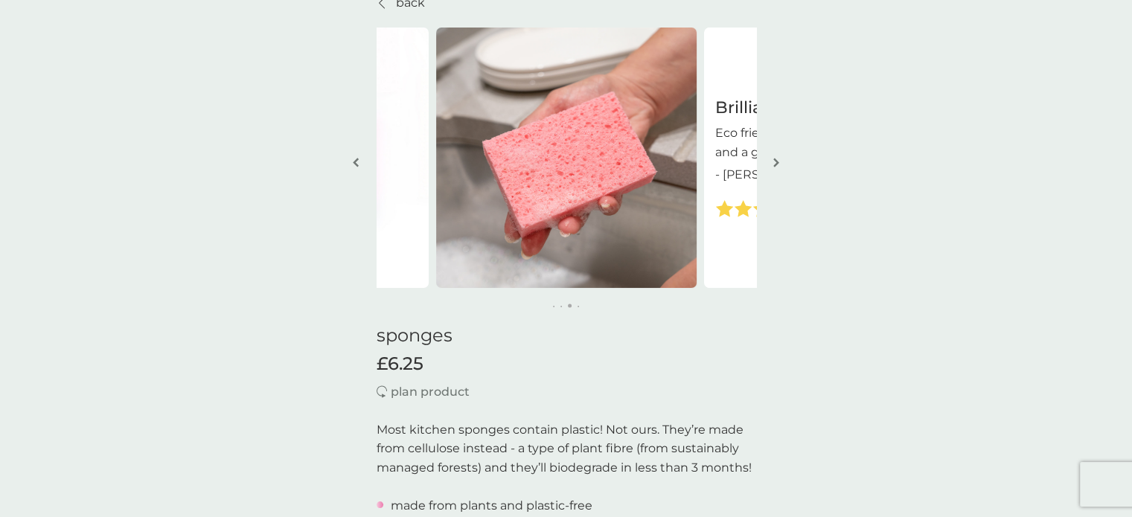
click at [774, 161] on img "button" at bounding box center [777, 162] width 6 height 11
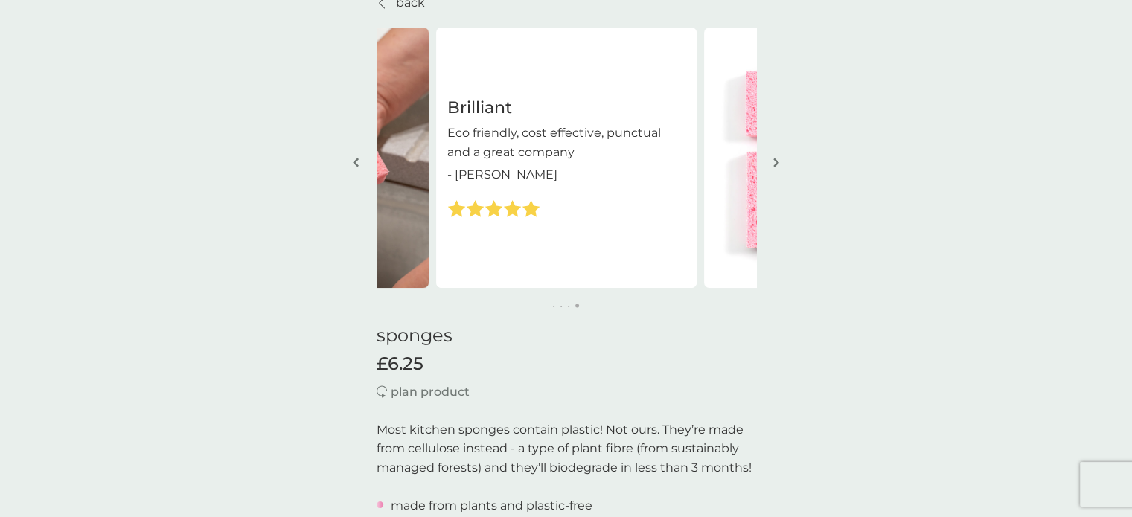
click at [774, 161] on img "button" at bounding box center [777, 162] width 6 height 11
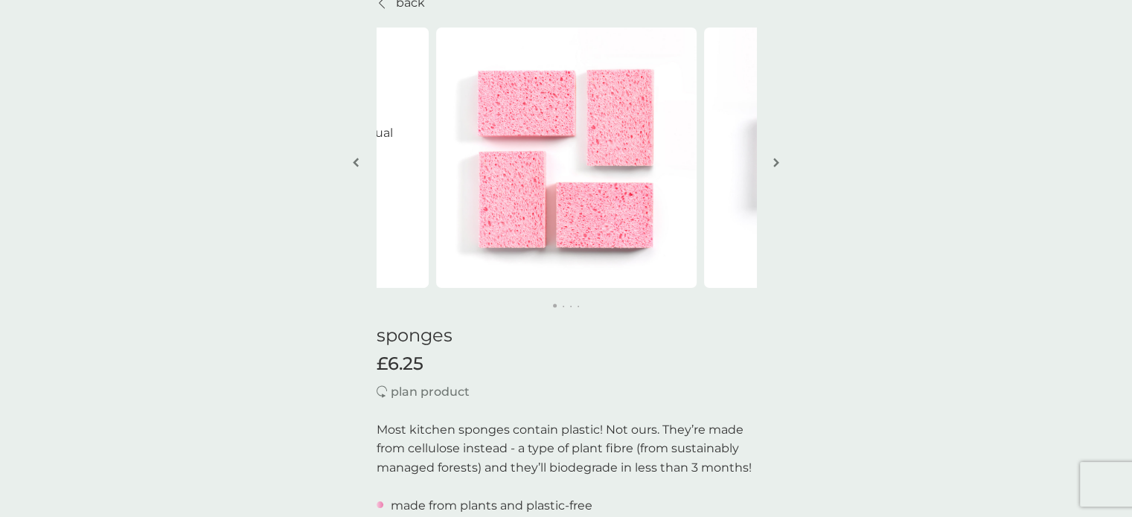
click at [774, 161] on img "button" at bounding box center [777, 162] width 6 height 11
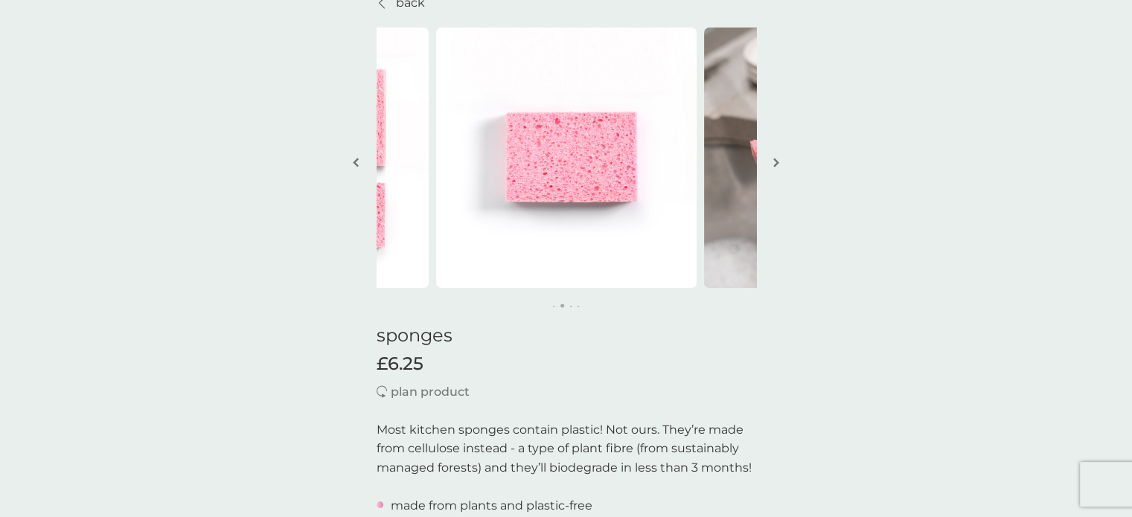
click at [774, 161] on img "button" at bounding box center [777, 162] width 6 height 11
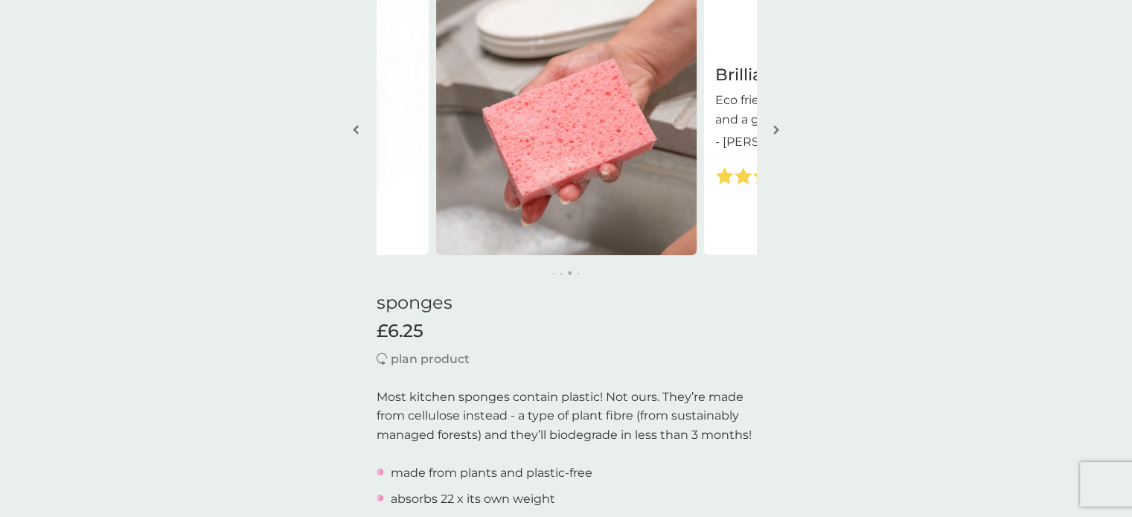
scroll to position [0, 0]
